Goal: Task Accomplishment & Management: Manage account settings

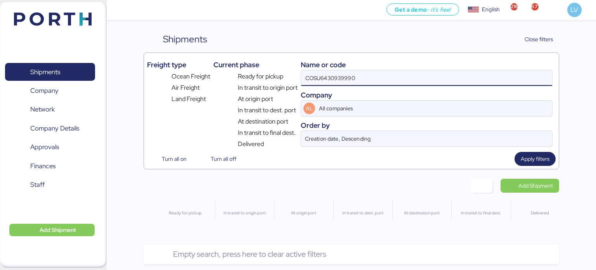
click at [331, 71] on input "COSU6430939990" at bounding box center [426, 78] width 251 height 16
type input "EBKG14248697"
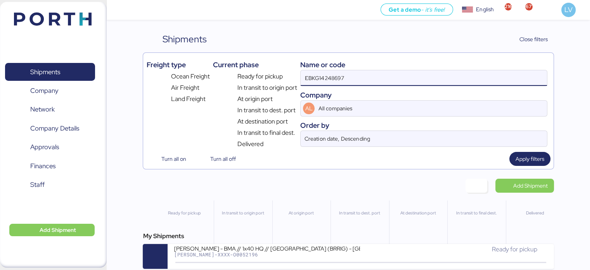
click at [325, 241] on div "My Shipments" at bounding box center [348, 235] width 411 height 9
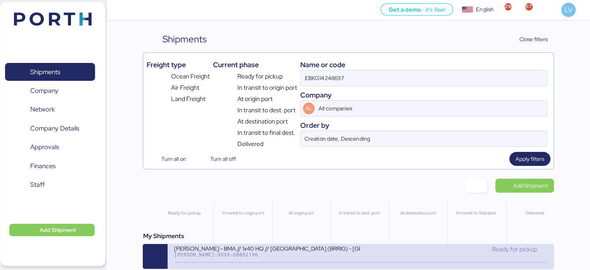
click at [321, 266] on div "[PERSON_NAME] - BMA // 1x40 HQ // [GEOGRAPHIC_DATA] (BRRIG) - [GEOGRAPHIC_DATA]…" at bounding box center [361, 256] width 386 height 25
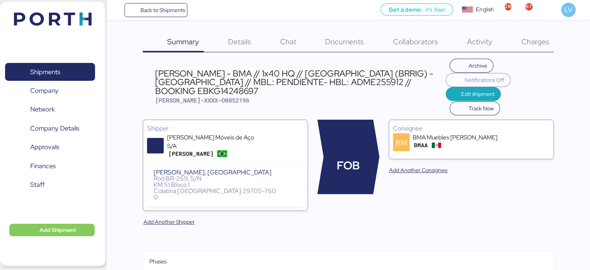
click at [531, 45] on span "Charges" at bounding box center [535, 41] width 28 height 10
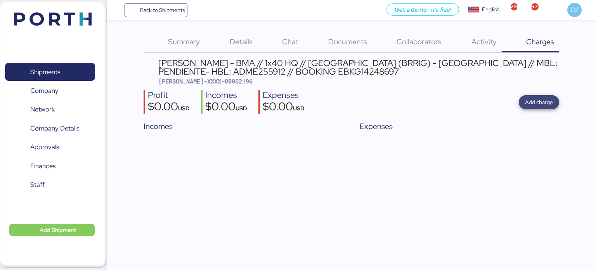
click at [545, 107] on span "Add charge" at bounding box center [539, 102] width 40 height 14
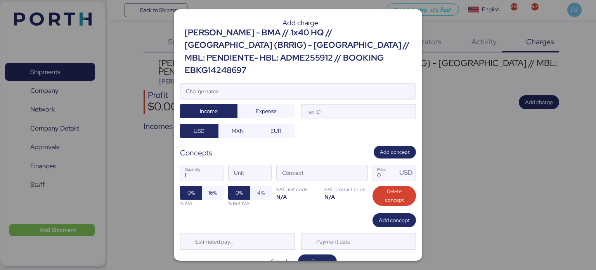
click at [319, 83] on input "Charge name" at bounding box center [297, 91] width 235 height 16
type input "PROFIT SHARE"
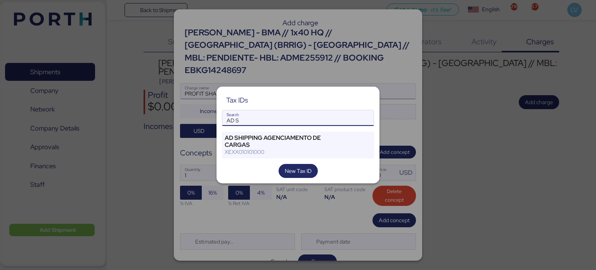
type input "AD S"
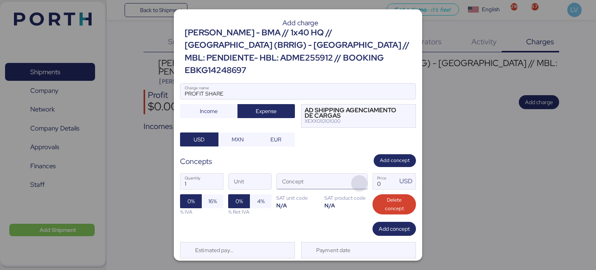
click at [362, 175] on span "button" at bounding box center [359, 183] width 16 height 16
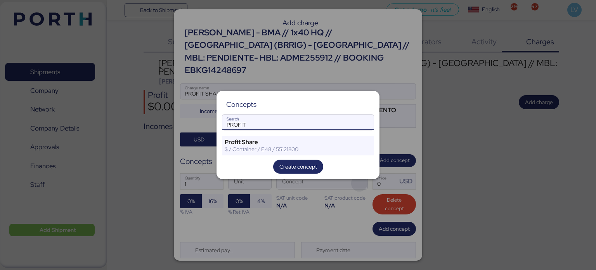
type input "PROFIT"
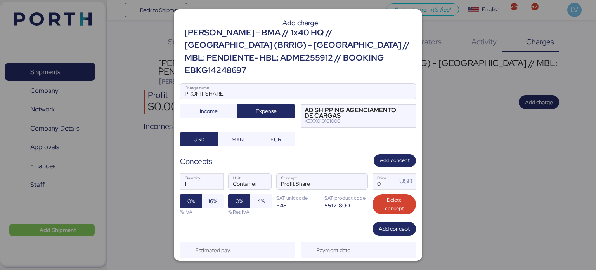
click at [367, 174] on div "1 Quantity Container Unit Profit Share Concept 0 Price USD 0% 16% % IVA 0% 4% %…" at bounding box center [298, 194] width 236 height 55
click at [373, 174] on input "Price USD" at bounding box center [385, 182] width 24 height 16
type input "50"
click at [225, 203] on div "1 Quantity Container Unit Profit Share Concept 50 Price USD 0% 16% % IVA 0% 4% …" at bounding box center [298, 194] width 236 height 55
click at [319, 265] on span "Save" at bounding box center [318, 269] width 12 height 9
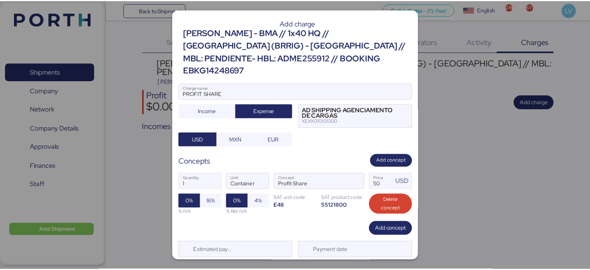
scroll to position [3, 0]
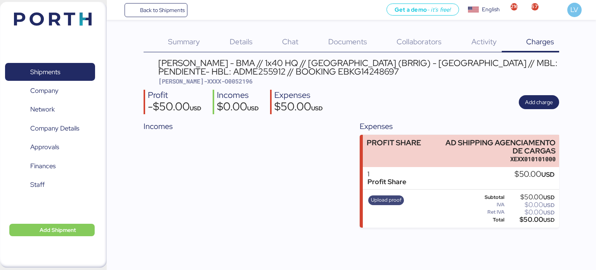
click at [385, 201] on span "Upload proof" at bounding box center [386, 200] width 31 height 9
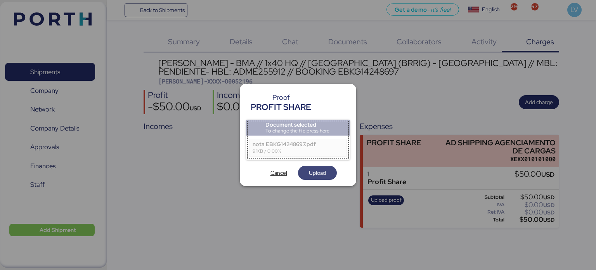
click at [322, 175] on span "Upload" at bounding box center [317, 172] width 17 height 9
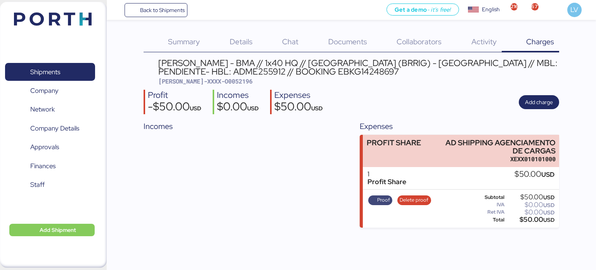
click at [375, 200] on span "Proof" at bounding box center [380, 200] width 19 height 9
click at [541, 106] on span "Add charge" at bounding box center [539, 101] width 28 height 9
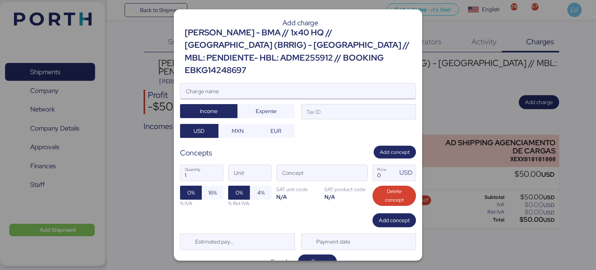
click at [361, 83] on input "Charge name" at bounding box center [297, 91] width 235 height 16
type input "FACTURA"
click at [351, 167] on span "button" at bounding box center [359, 175] width 16 height 16
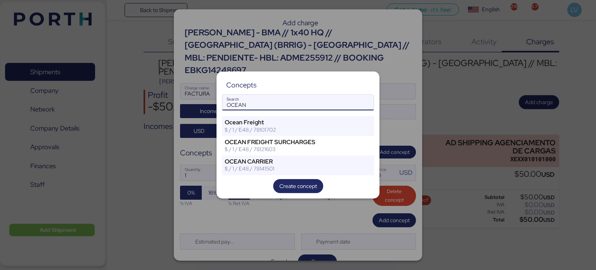
type input "OCEAN"
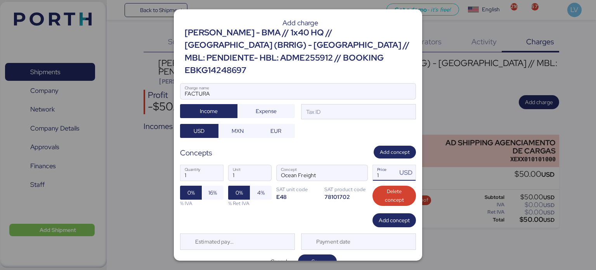
click at [384, 165] on input "1" at bounding box center [385, 173] width 24 height 16
type input "1900"
click at [334, 104] on div "Tax ID" at bounding box center [358, 112] width 115 height 16
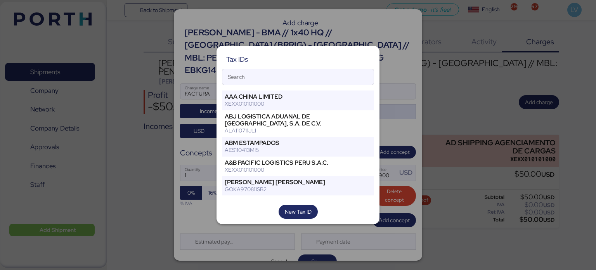
type input "A"
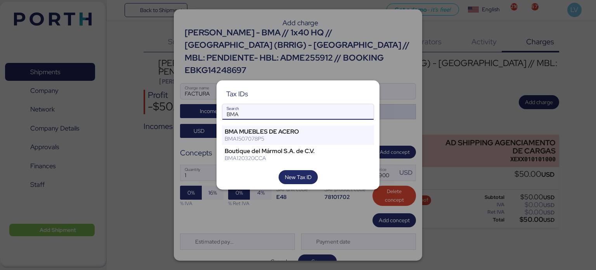
type input "BMA"
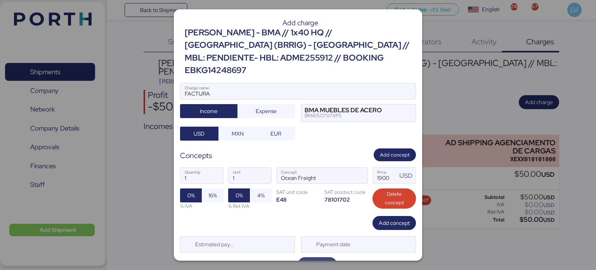
click at [325, 257] on span "Save" at bounding box center [317, 264] width 39 height 14
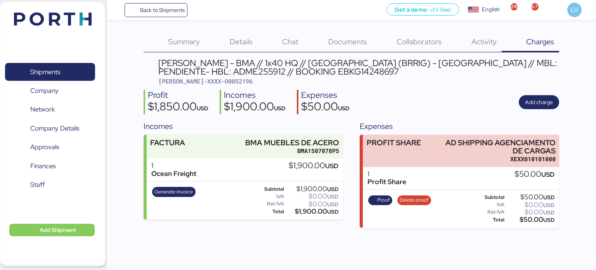
click at [307, 71] on div "[PERSON_NAME] - BMA // 1x40 HQ // [GEOGRAPHIC_DATA] (BRRIG) - [GEOGRAPHIC_DATA]…" at bounding box center [358, 67] width 401 height 17
copy div "EBKG14248697"
click at [174, 18] on div "Back to Shipments Get a demo - it’s free! Get a demo English Inglés English 216…" at bounding box center [351, 10] width 489 height 20
click at [175, 8] on span "Back to Shipments" at bounding box center [162, 9] width 45 height 9
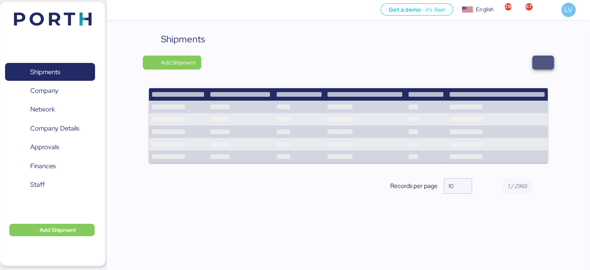
click at [542, 65] on span "button" at bounding box center [543, 62] width 9 height 11
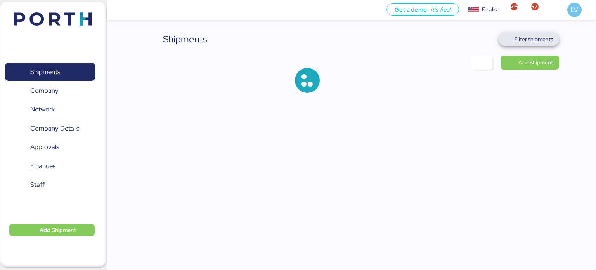
click at [531, 43] on span "Filter shipments" at bounding box center [533, 39] width 39 height 9
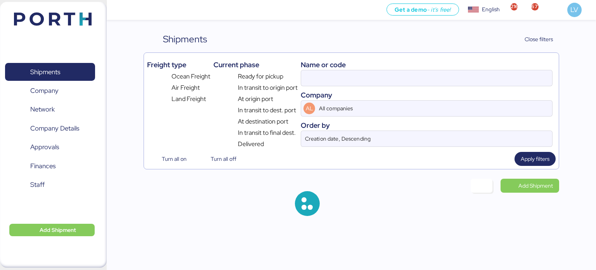
click at [438, 90] on div "Company" at bounding box center [427, 95] width 252 height 10
click at [437, 83] on input at bounding box center [426, 78] width 251 height 16
paste input "ZIMUSHH31872763"
type input "ZIMUSHH31872763"
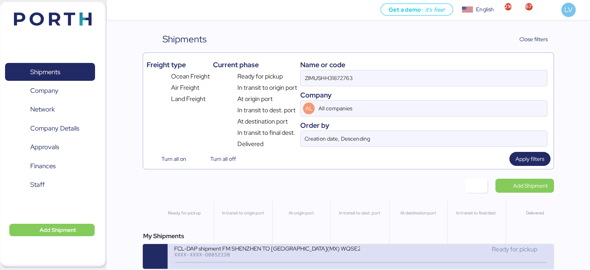
click at [283, 250] on div "FCL-DAP shipment FM SHENZHEN TO [GEOGRAPHIC_DATA](MX) WQSE2509X12" at bounding box center [267, 248] width 186 height 7
